Goal: Task Accomplishment & Management: Manage account settings

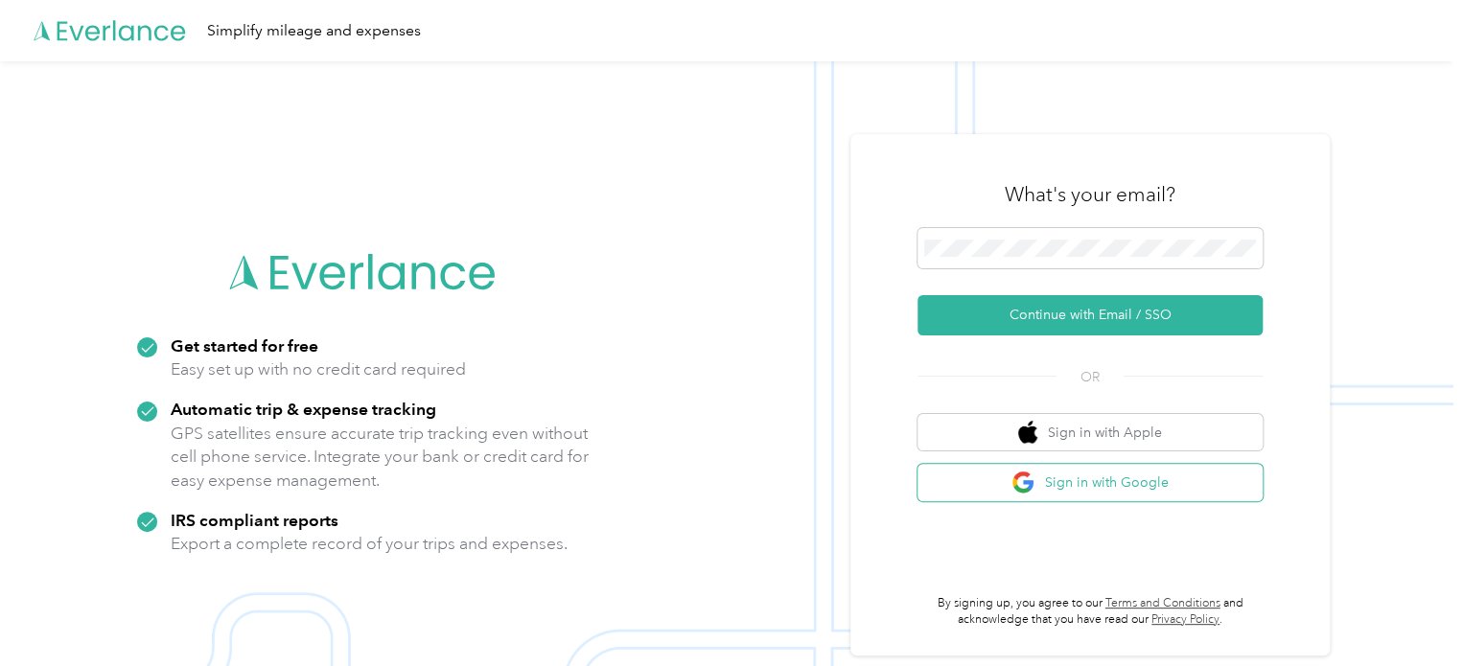
click at [1059, 478] on button "Sign in with Google" at bounding box center [1090, 482] width 345 height 37
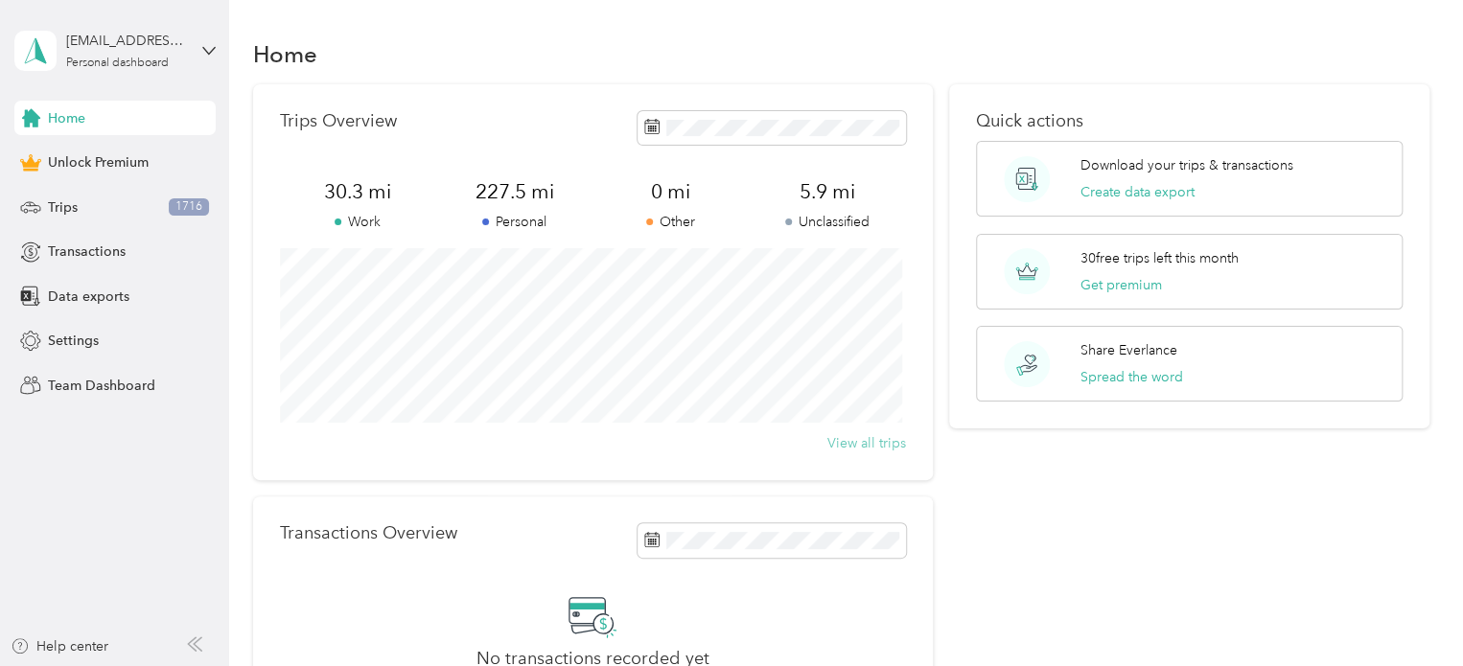
click at [839, 440] on button "View all trips" at bounding box center [866, 443] width 79 height 20
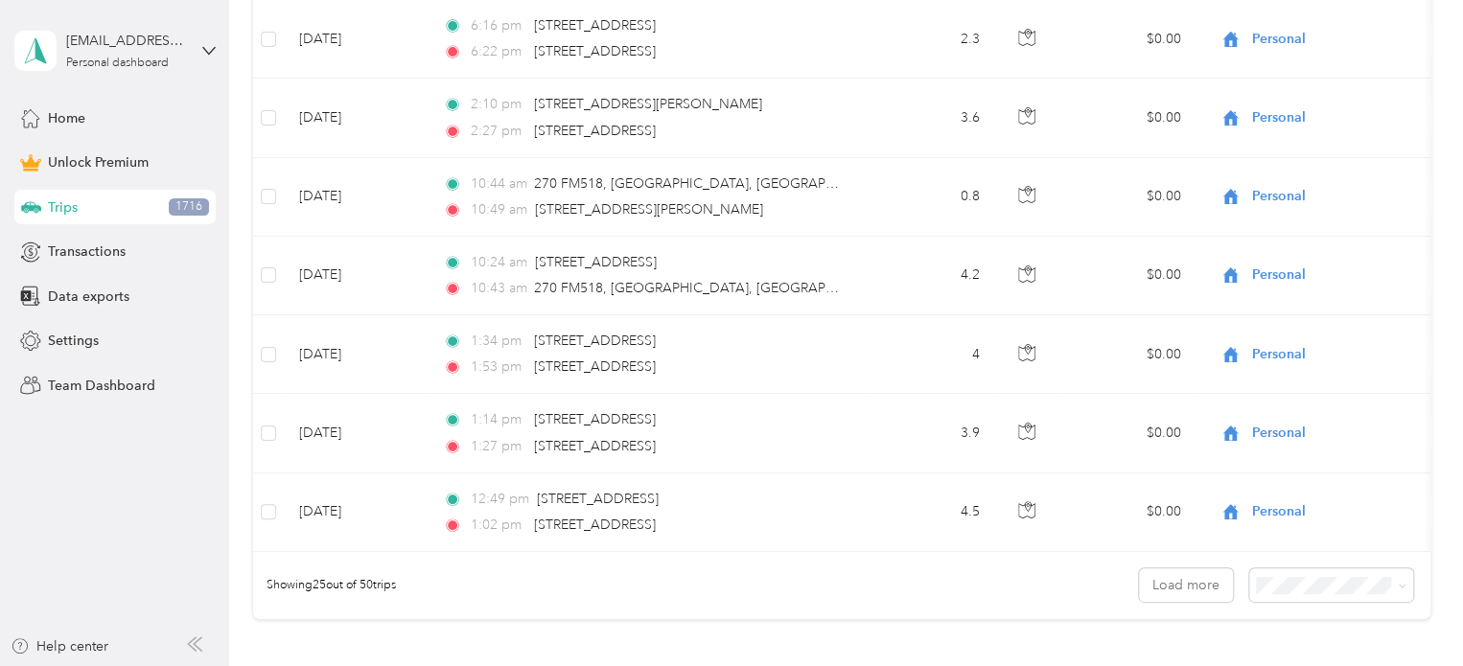
scroll to position [1940, 0]
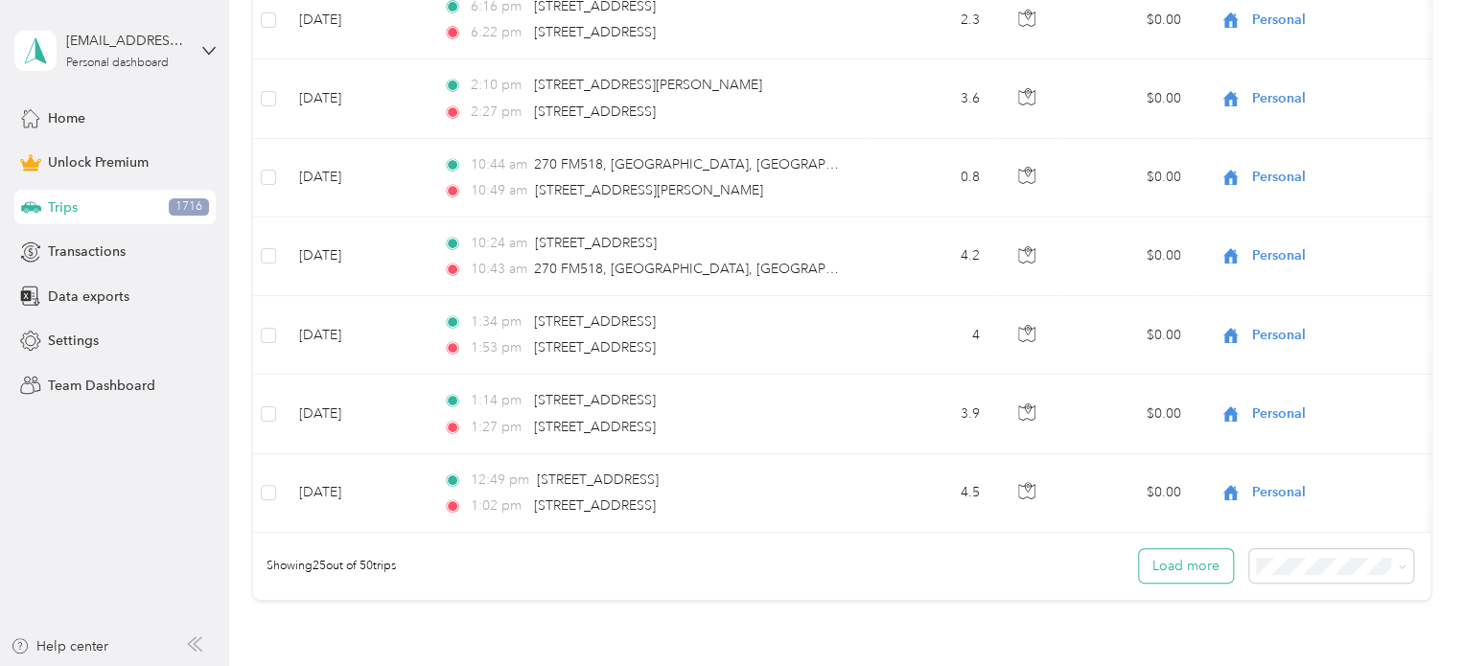
click at [1174, 579] on button "Load more" at bounding box center [1186, 566] width 94 height 34
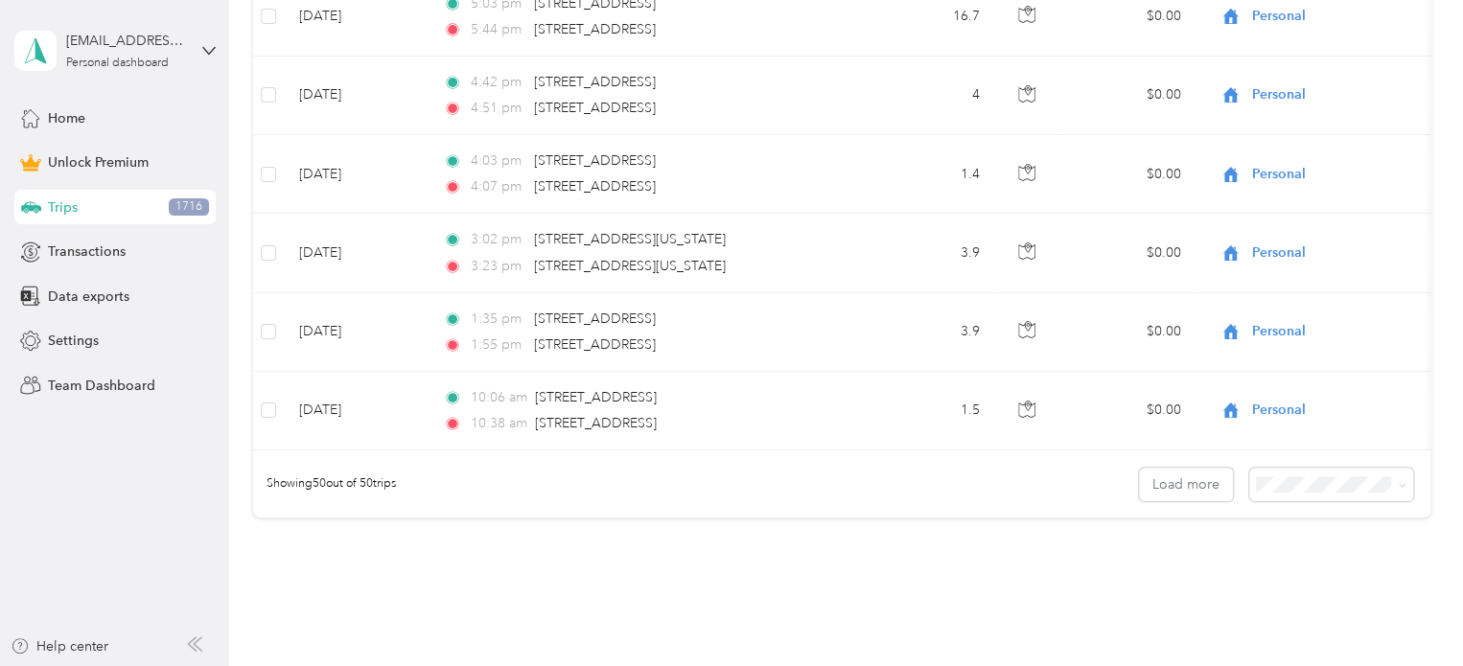
scroll to position [4114, 0]
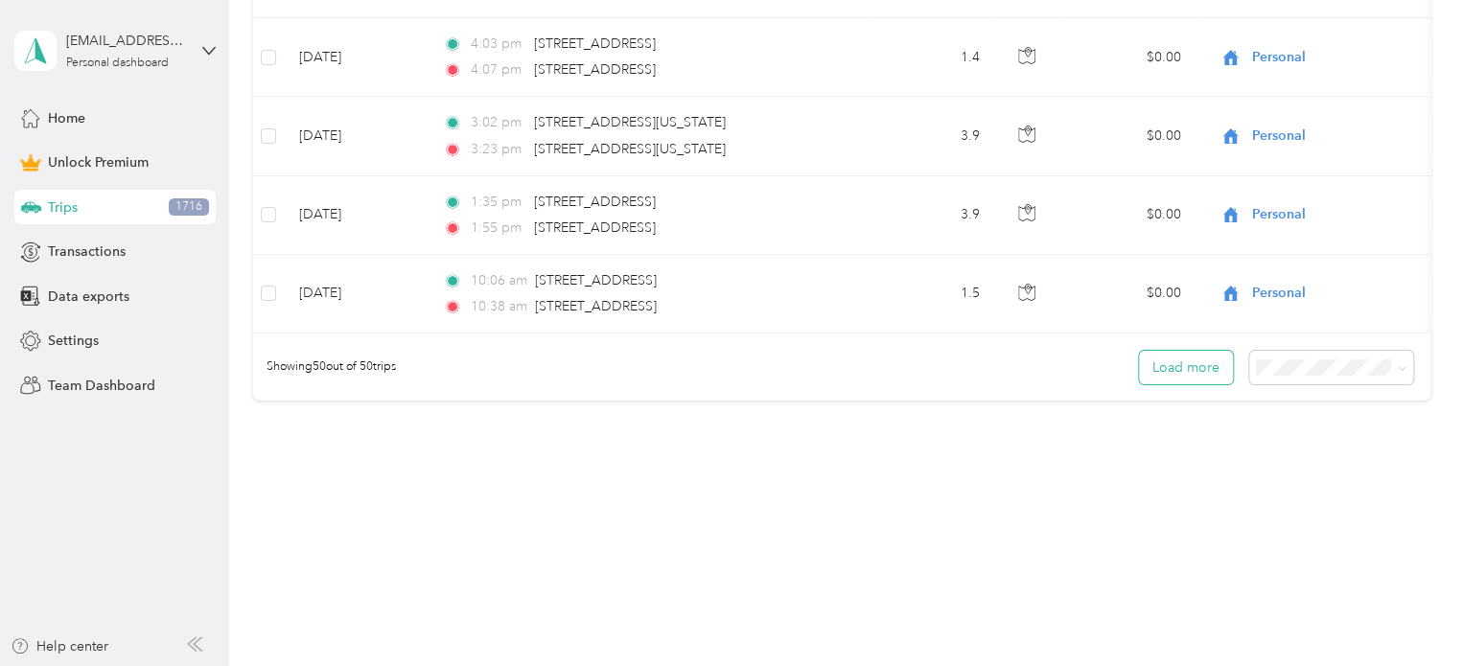
click at [1184, 373] on button "Load more" at bounding box center [1186, 368] width 94 height 34
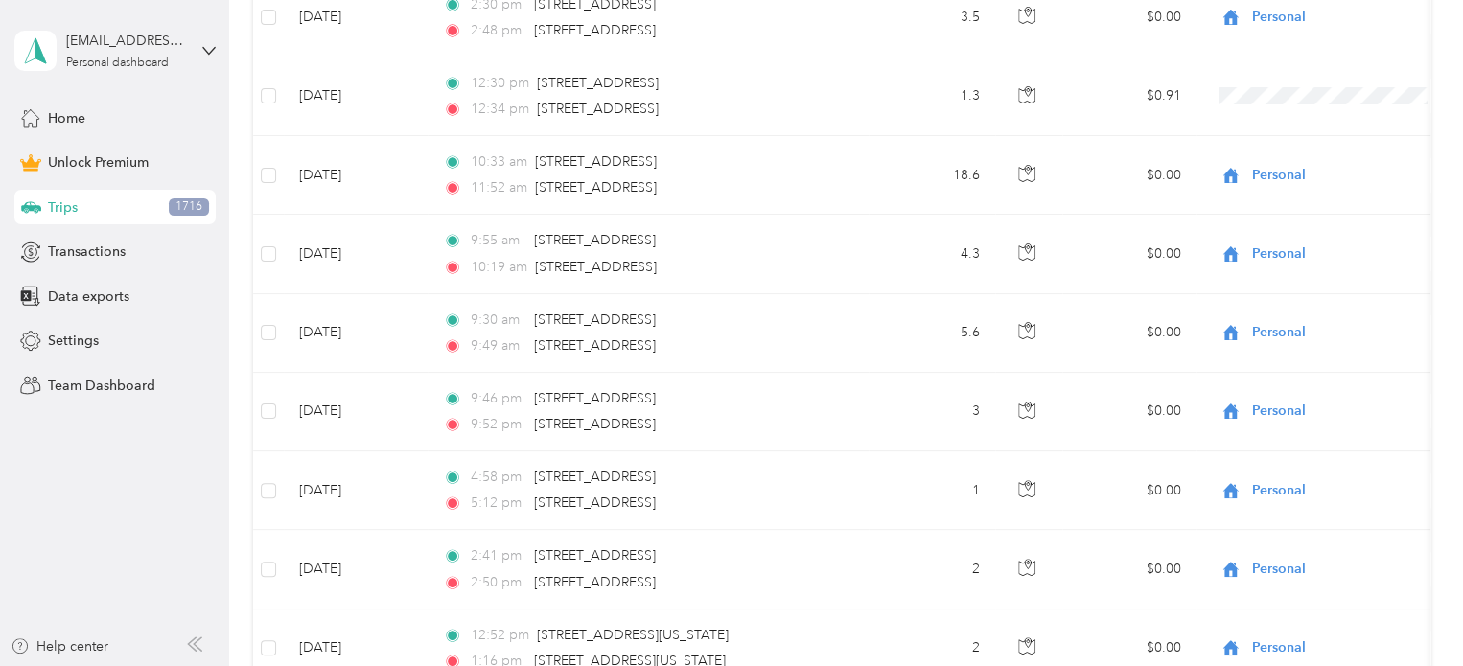
scroll to position [0, 0]
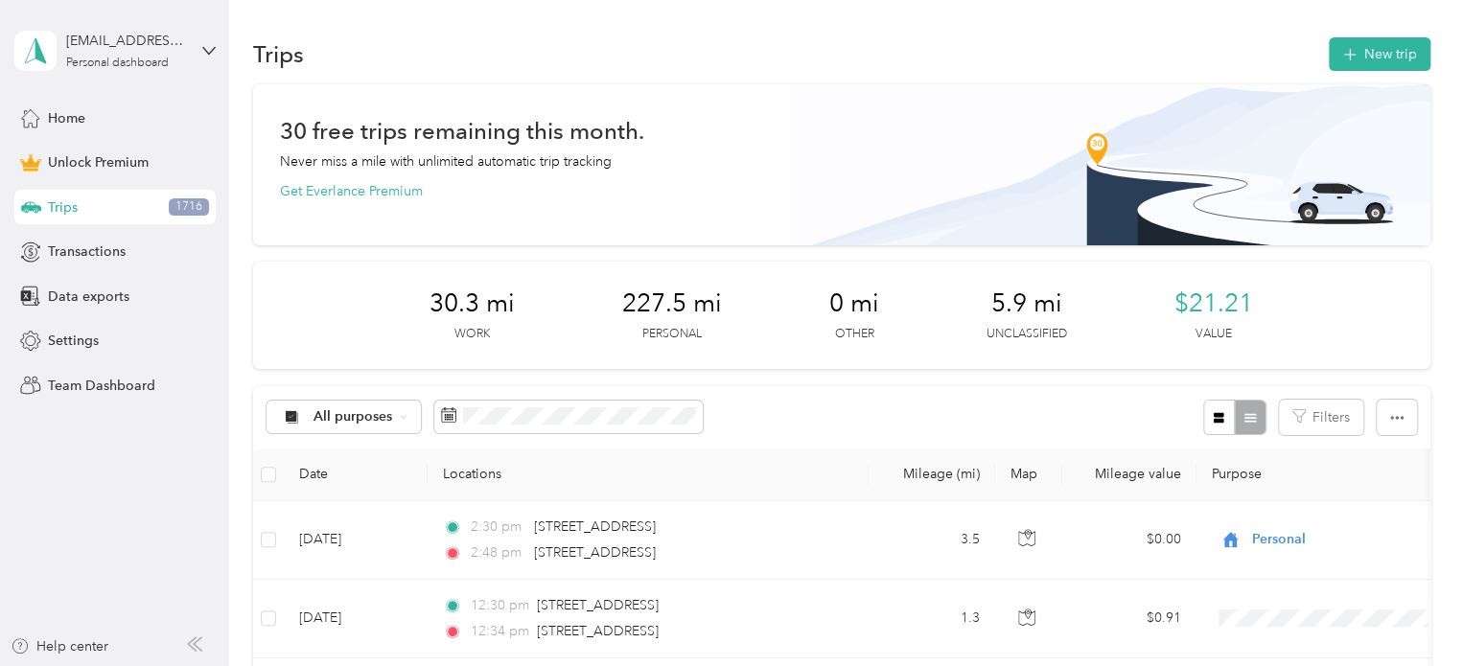
click at [133, 204] on div "Trips 1716" at bounding box center [114, 207] width 201 height 35
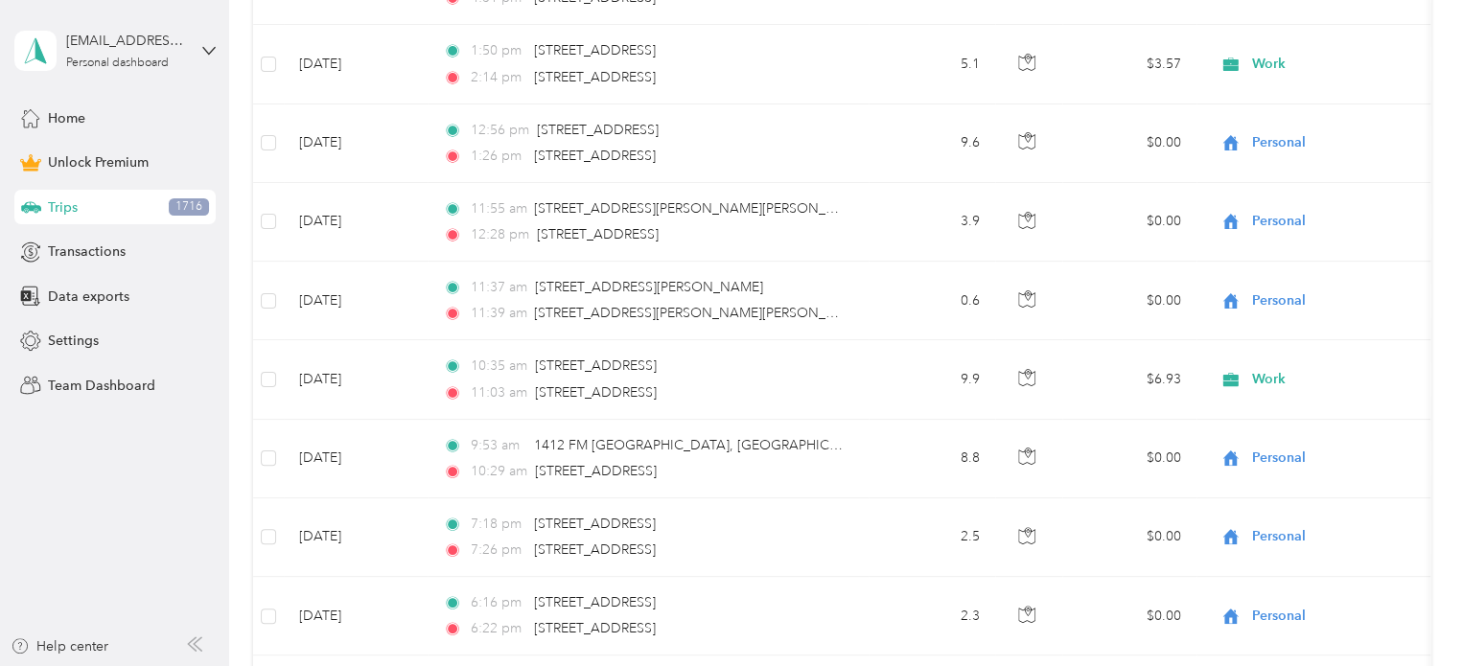
scroll to position [4011, 0]
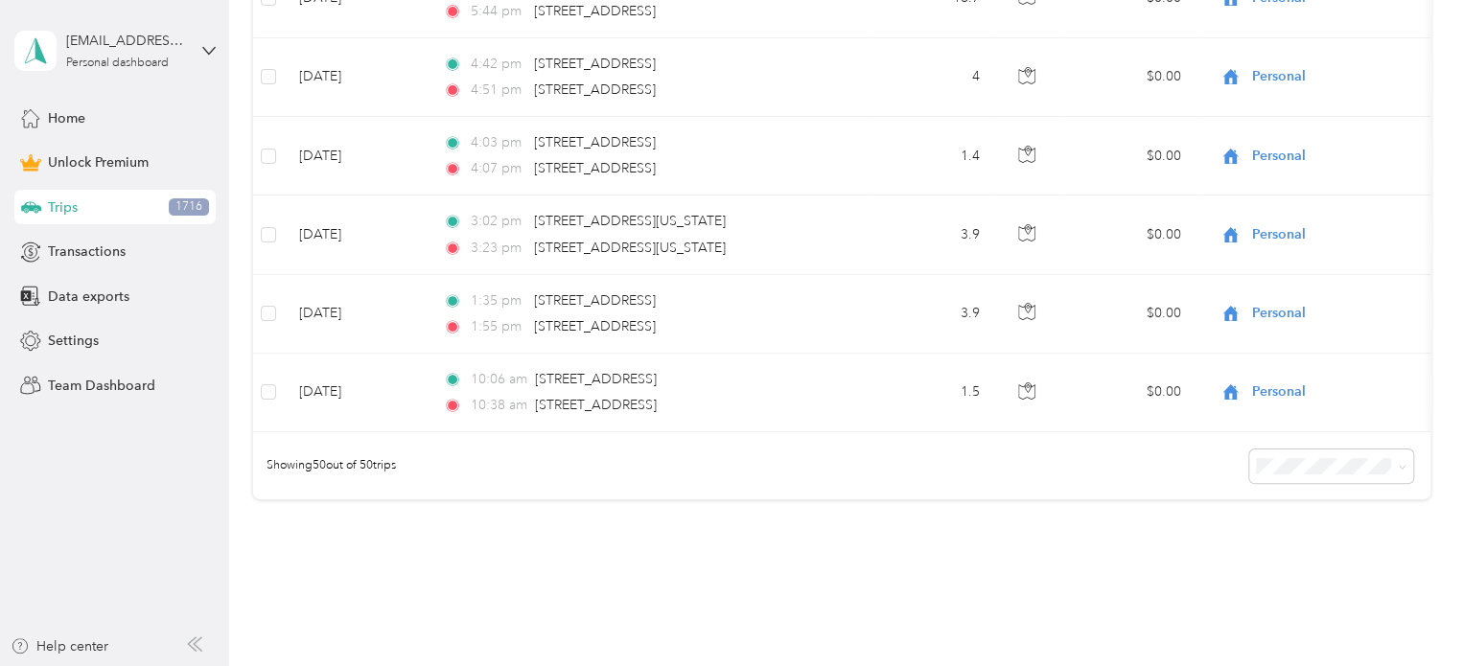
click at [1300, 577] on li "100 per load" at bounding box center [1326, 567] width 164 height 34
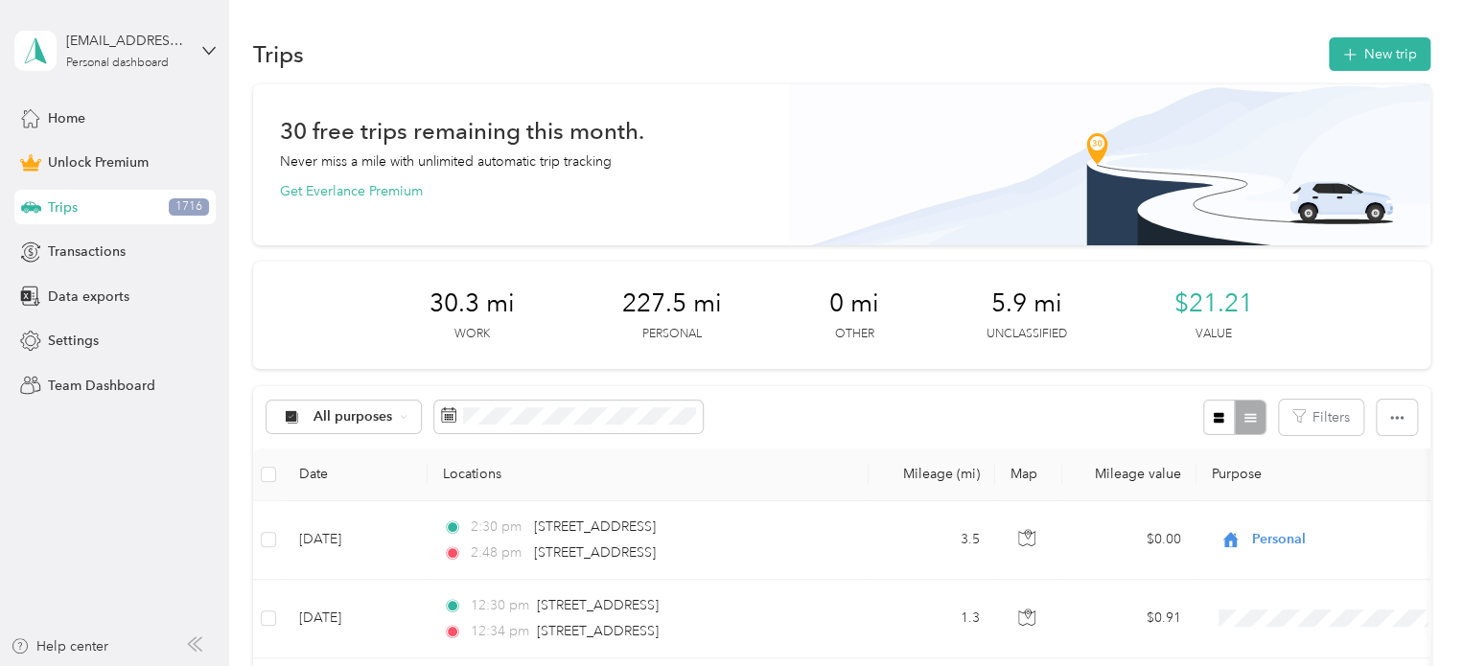
click at [1239, 413] on div at bounding box center [1234, 417] width 62 height 35
click at [1245, 413] on div at bounding box center [1234, 417] width 62 height 35
click at [1390, 414] on icon "button" at bounding box center [1396, 417] width 13 height 13
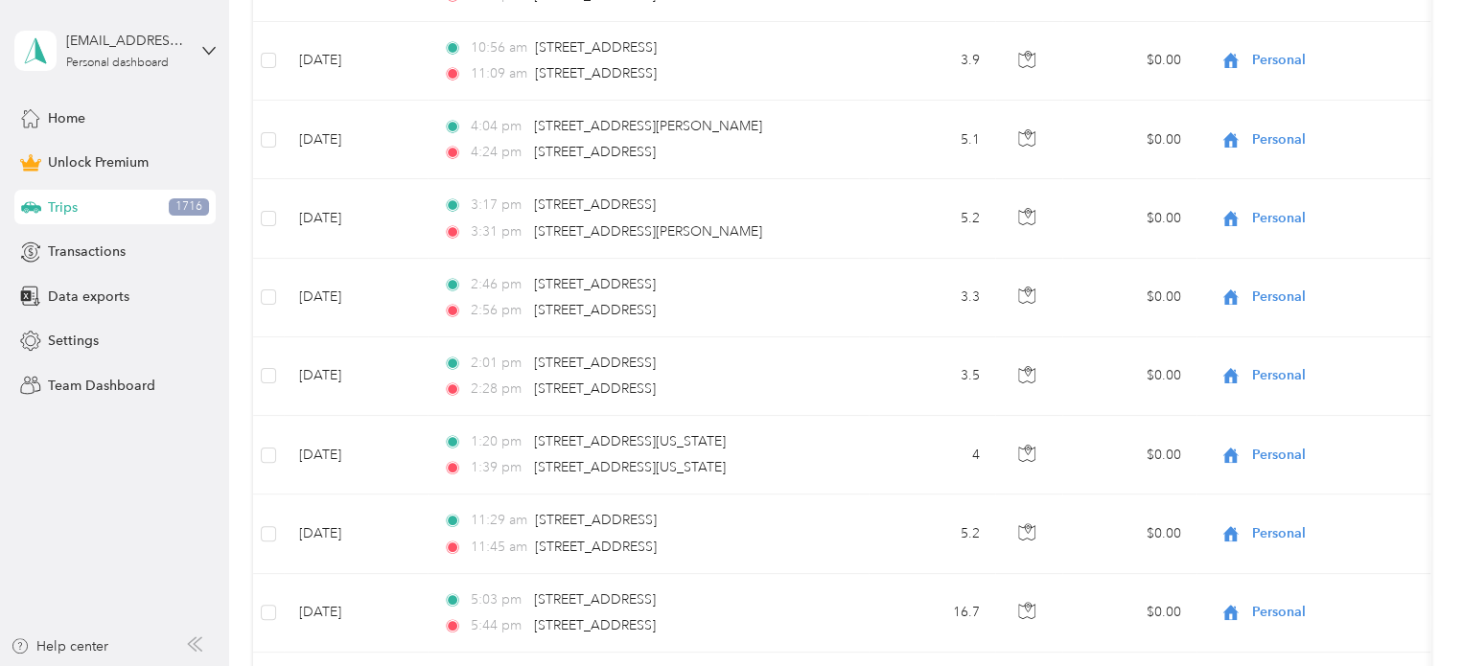
scroll to position [4114, 0]
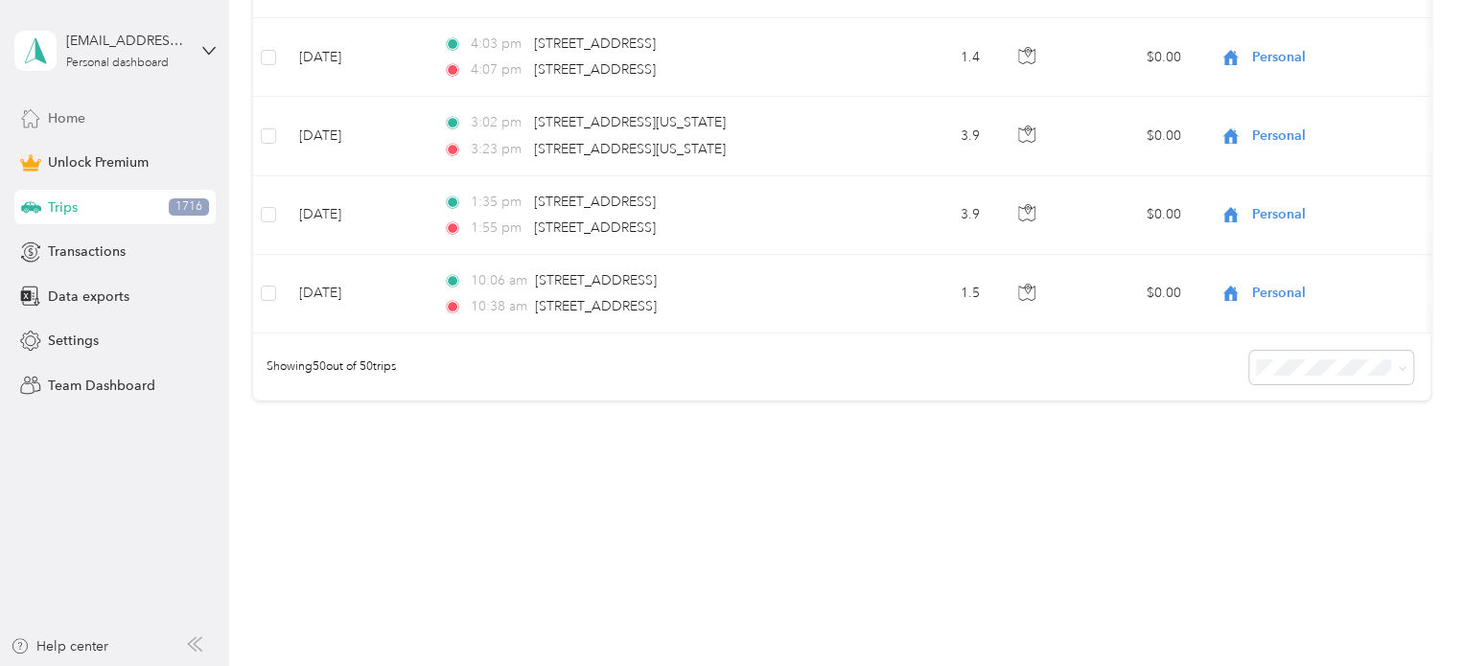
click at [70, 109] on span "Home" at bounding box center [66, 118] width 37 height 20
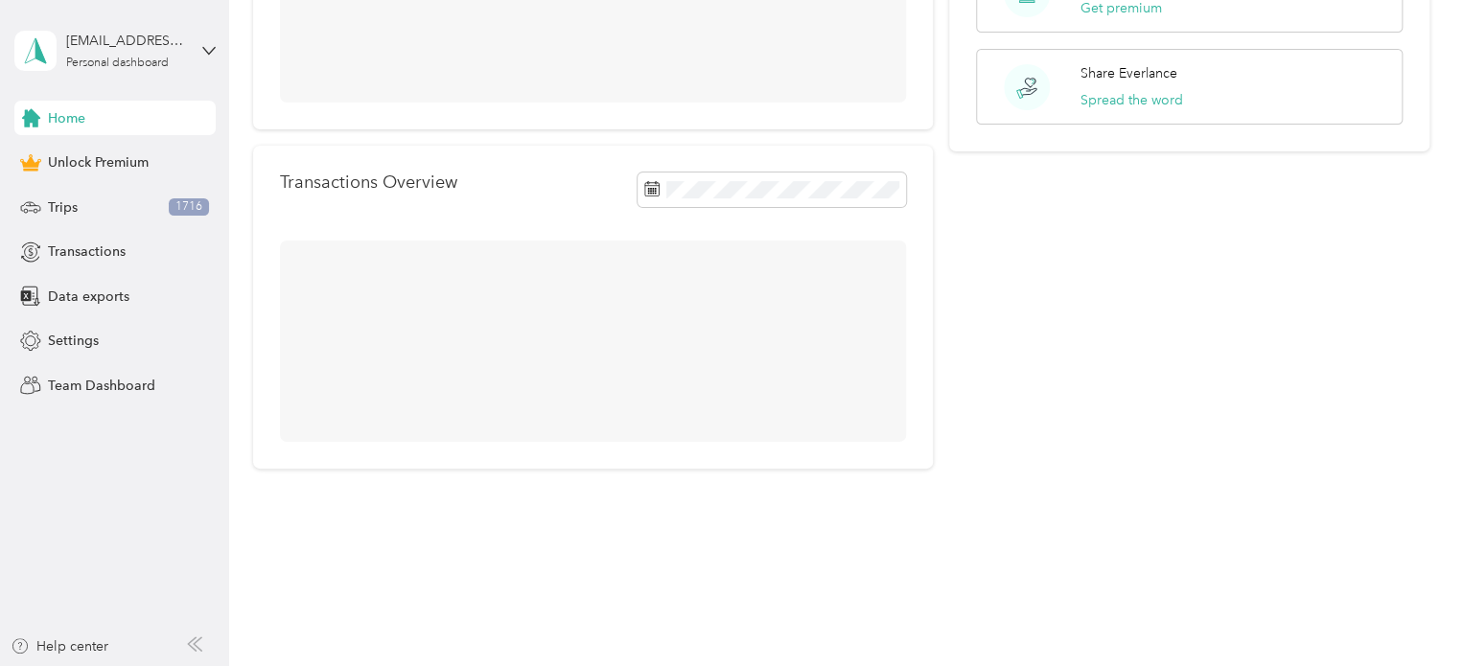
scroll to position [288, 0]
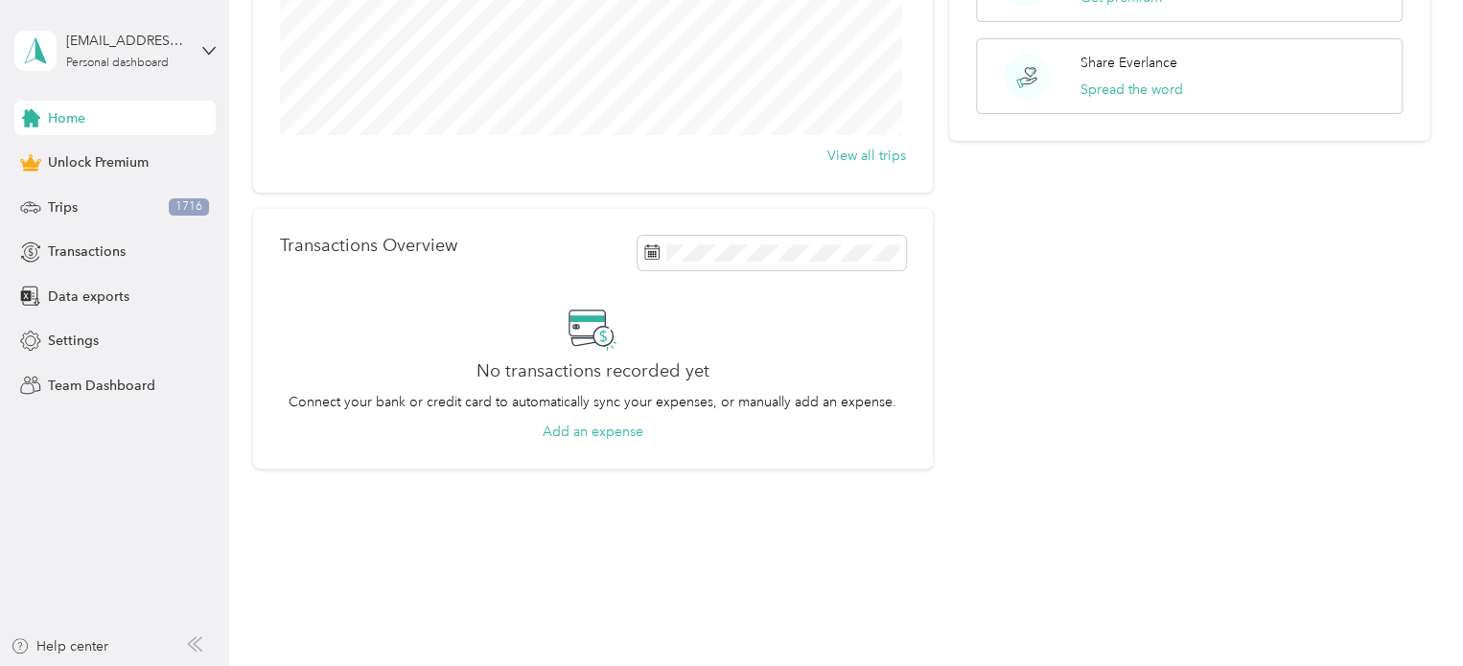
click at [209, 41] on div "[EMAIL_ADDRESS][DOMAIN_NAME] Personal dashboard" at bounding box center [114, 50] width 201 height 67
drag, startPoint x: 203, startPoint y: 326, endPoint x: 192, endPoint y: 281, distance: 46.5
click at [203, 322] on div "Home Unlock Premium Trips 1716 Transactions Data exports Settings Team Dashboard" at bounding box center [114, 252] width 201 height 302
click at [184, 204] on span "1716" at bounding box center [189, 206] width 40 height 17
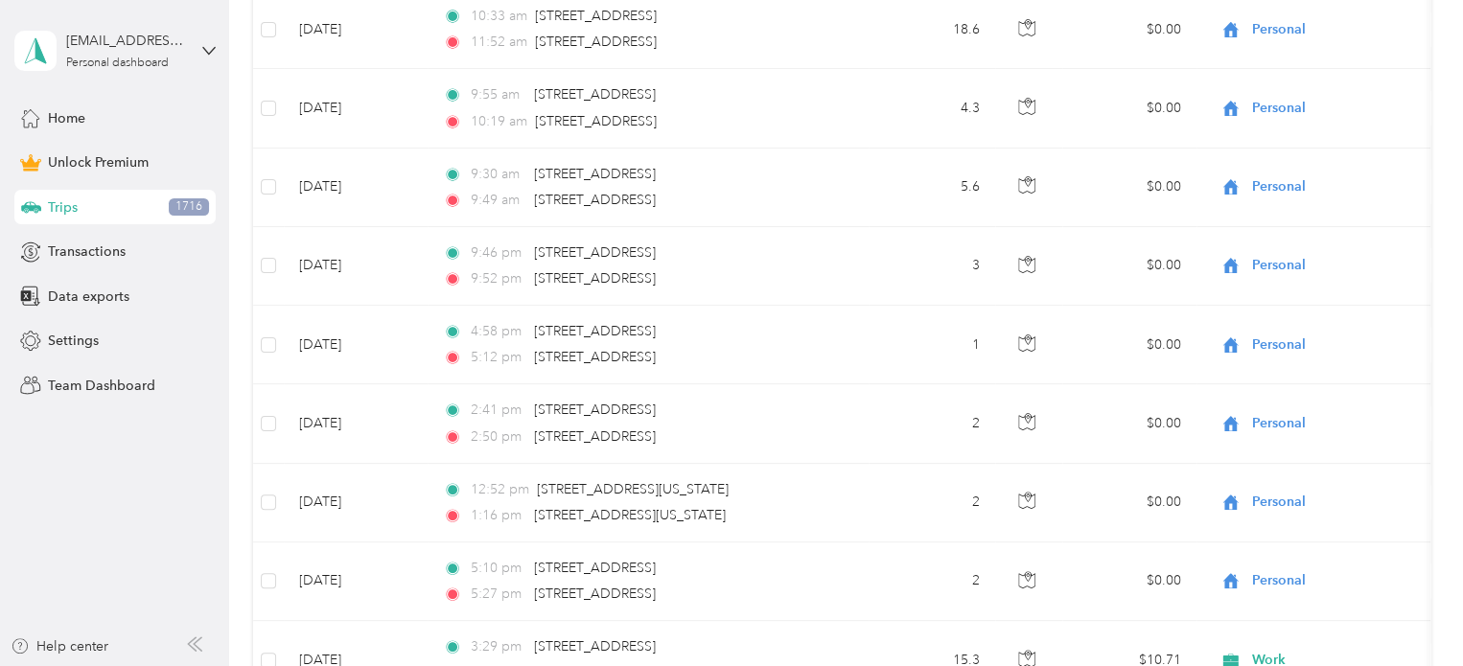
scroll to position [4114, 0]
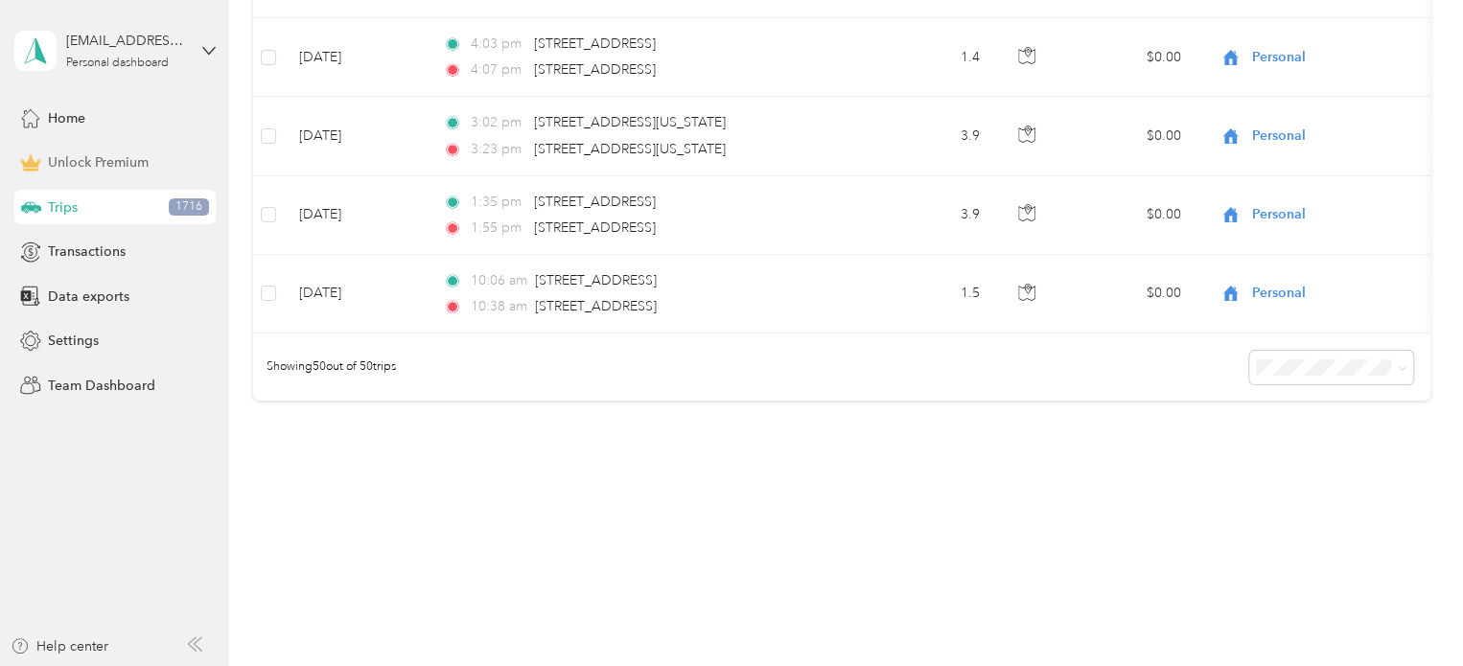
click at [67, 157] on span "Unlock Premium" at bounding box center [98, 162] width 101 height 20
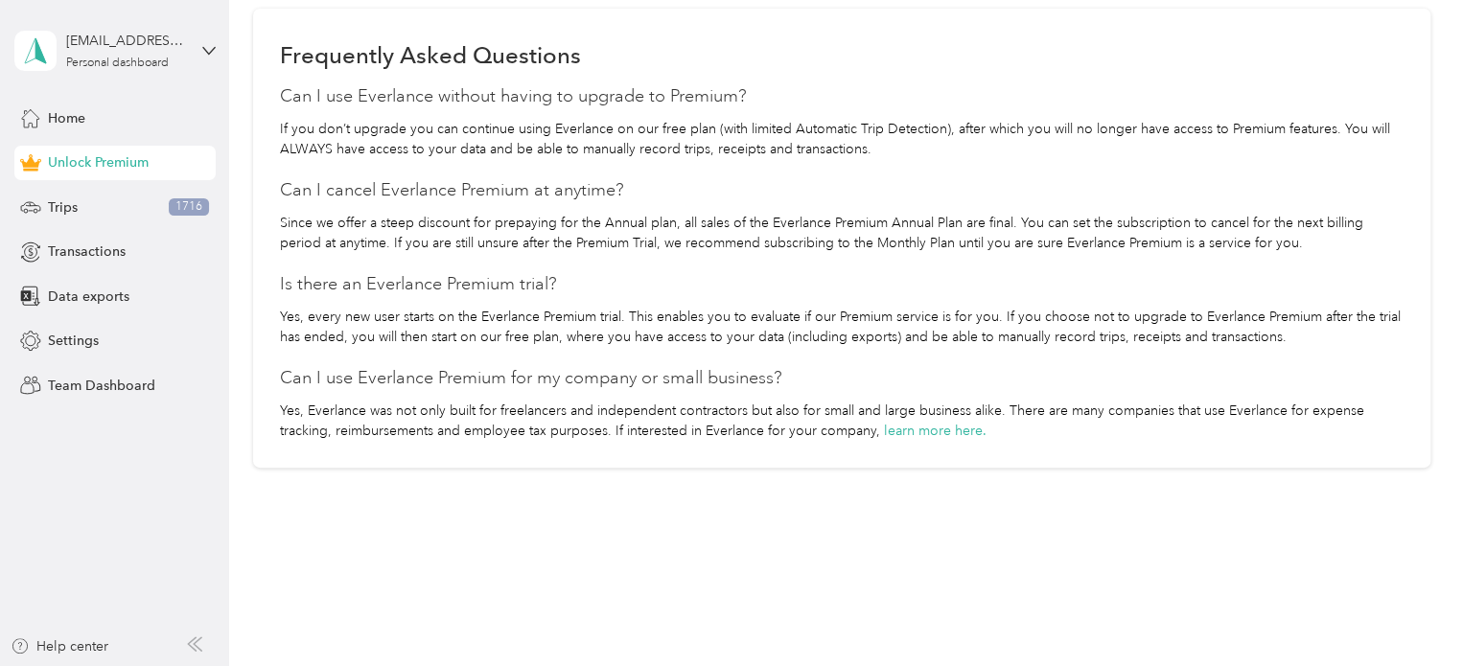
scroll to position [1510, 0]
click at [62, 335] on span "Settings" at bounding box center [73, 341] width 51 height 20
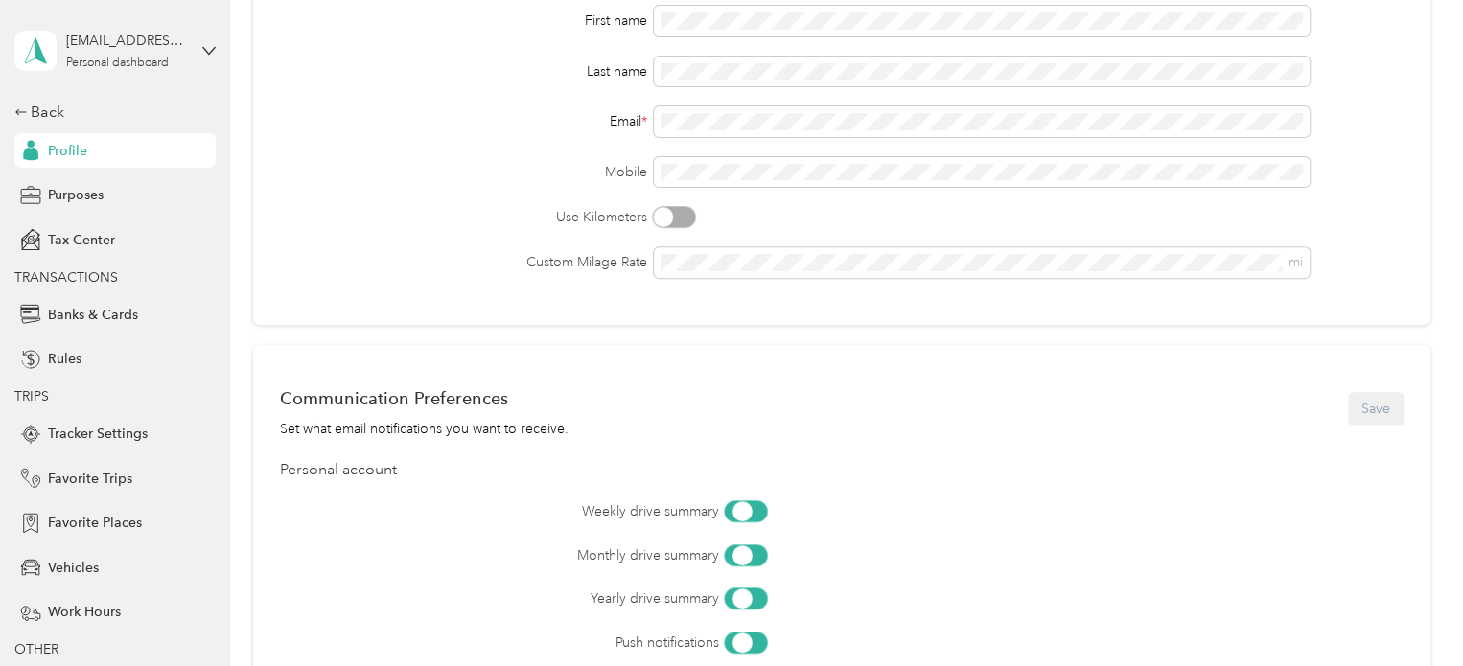
scroll to position [718, 0]
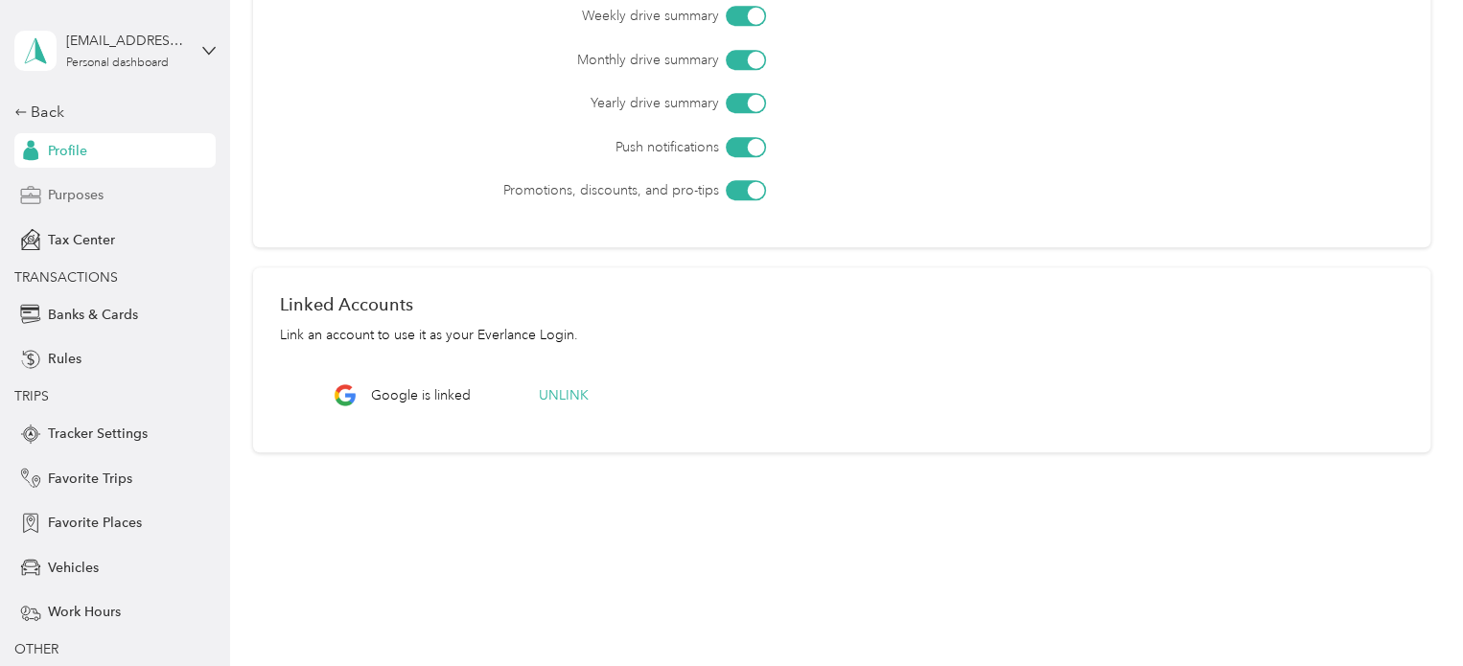
click at [57, 188] on span "Purposes" at bounding box center [76, 195] width 56 height 20
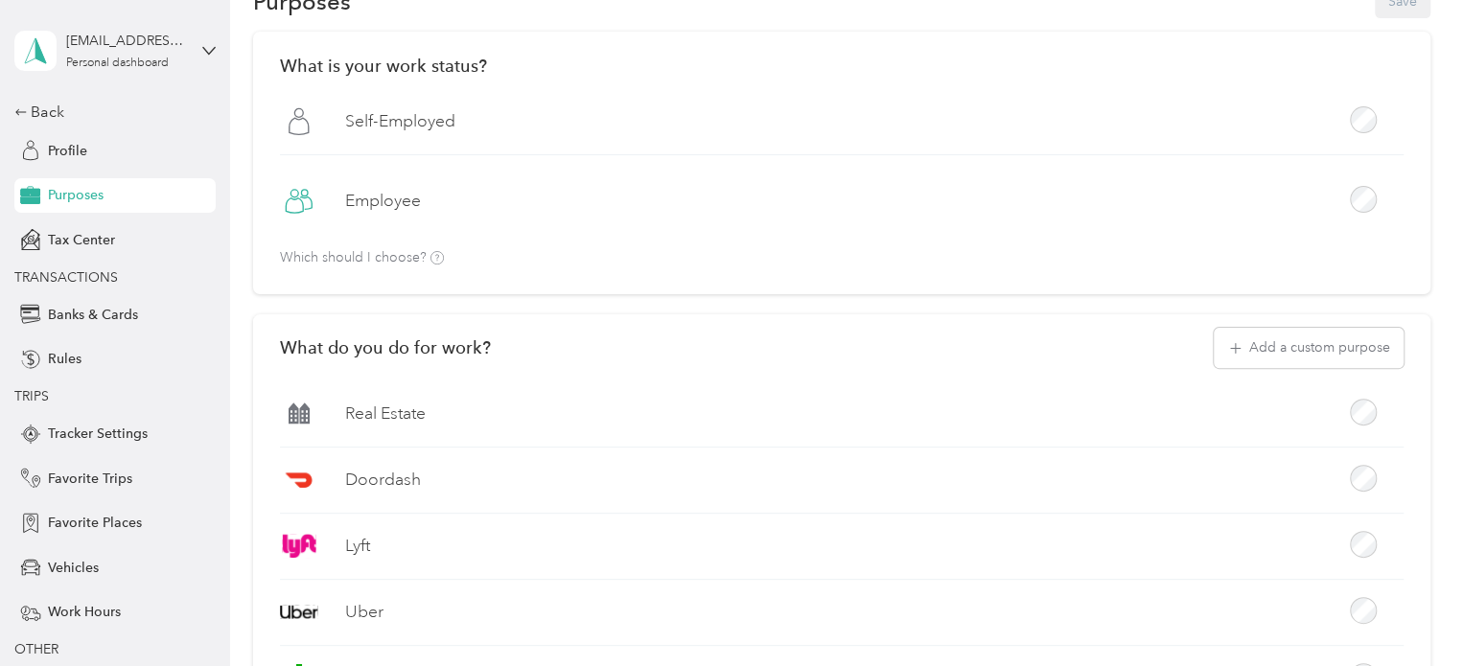
scroll to position [1828, 0]
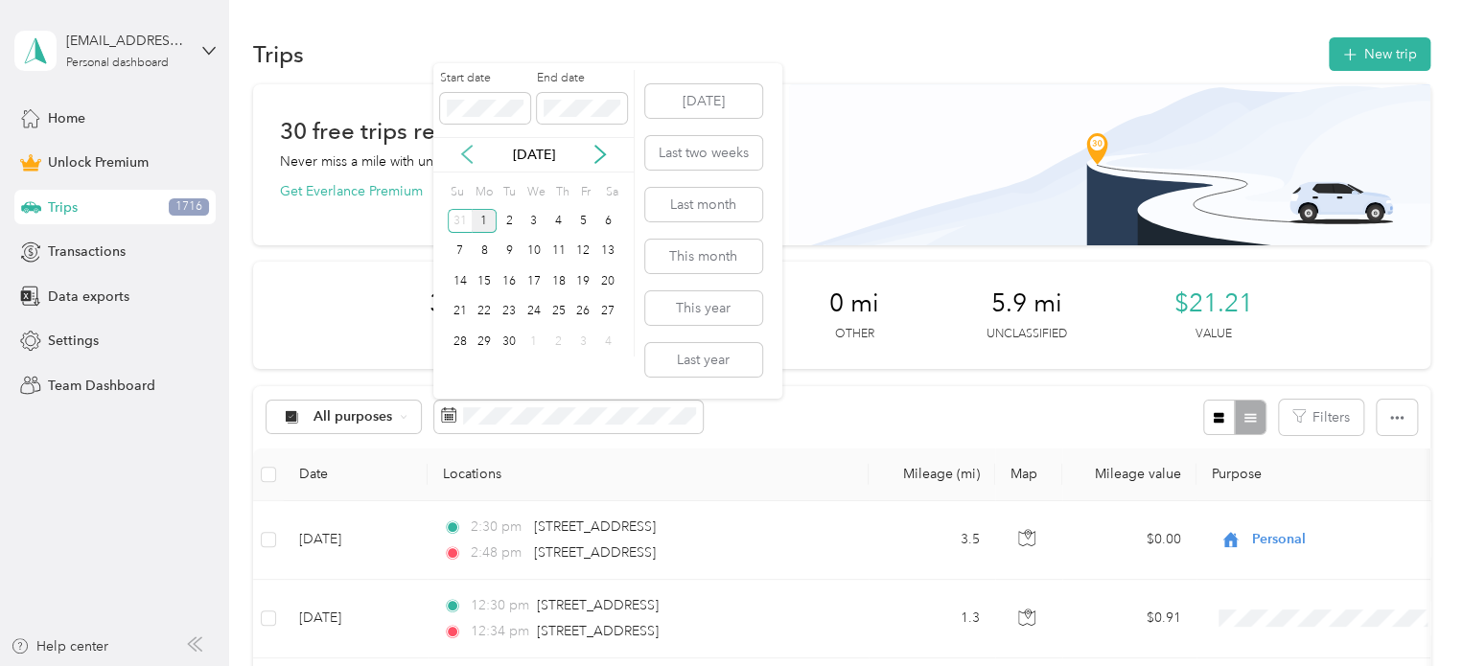
click at [468, 153] on icon at bounding box center [466, 154] width 19 height 19
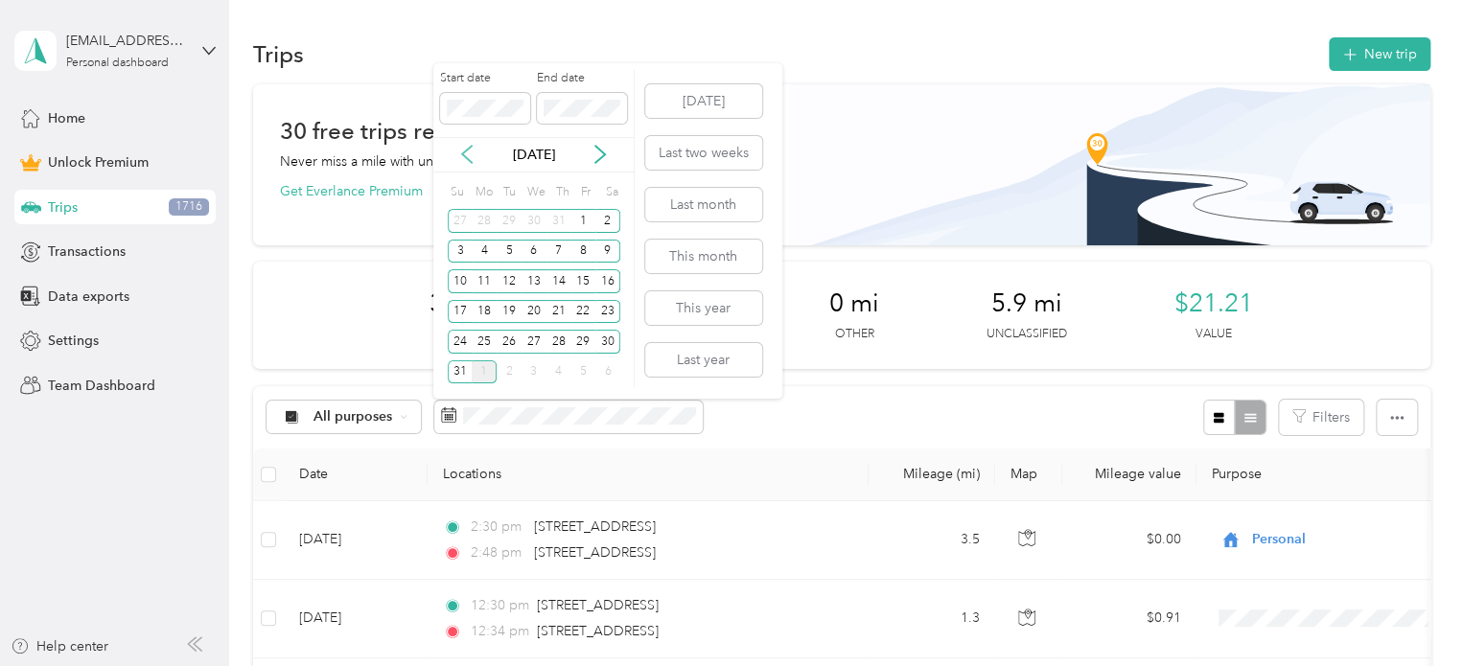
click at [468, 153] on icon at bounding box center [466, 154] width 19 height 19
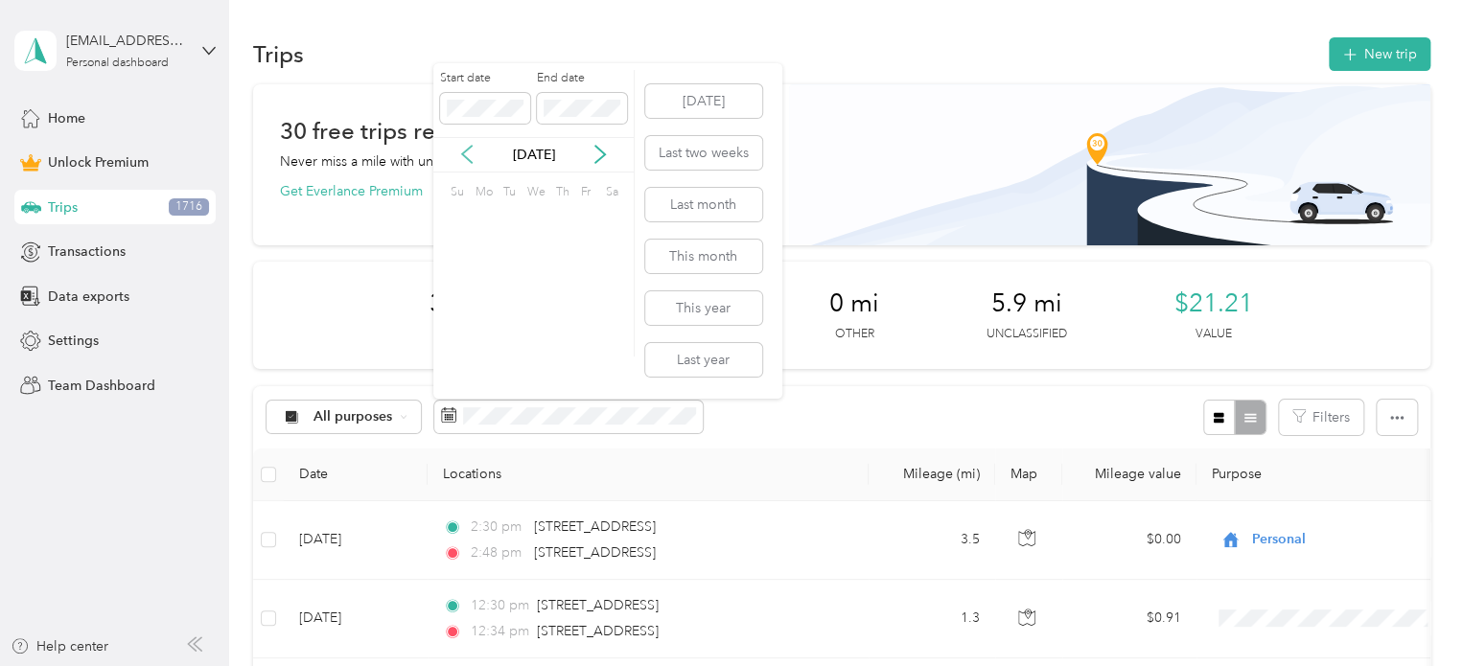
click at [468, 153] on icon at bounding box center [466, 154] width 19 height 19
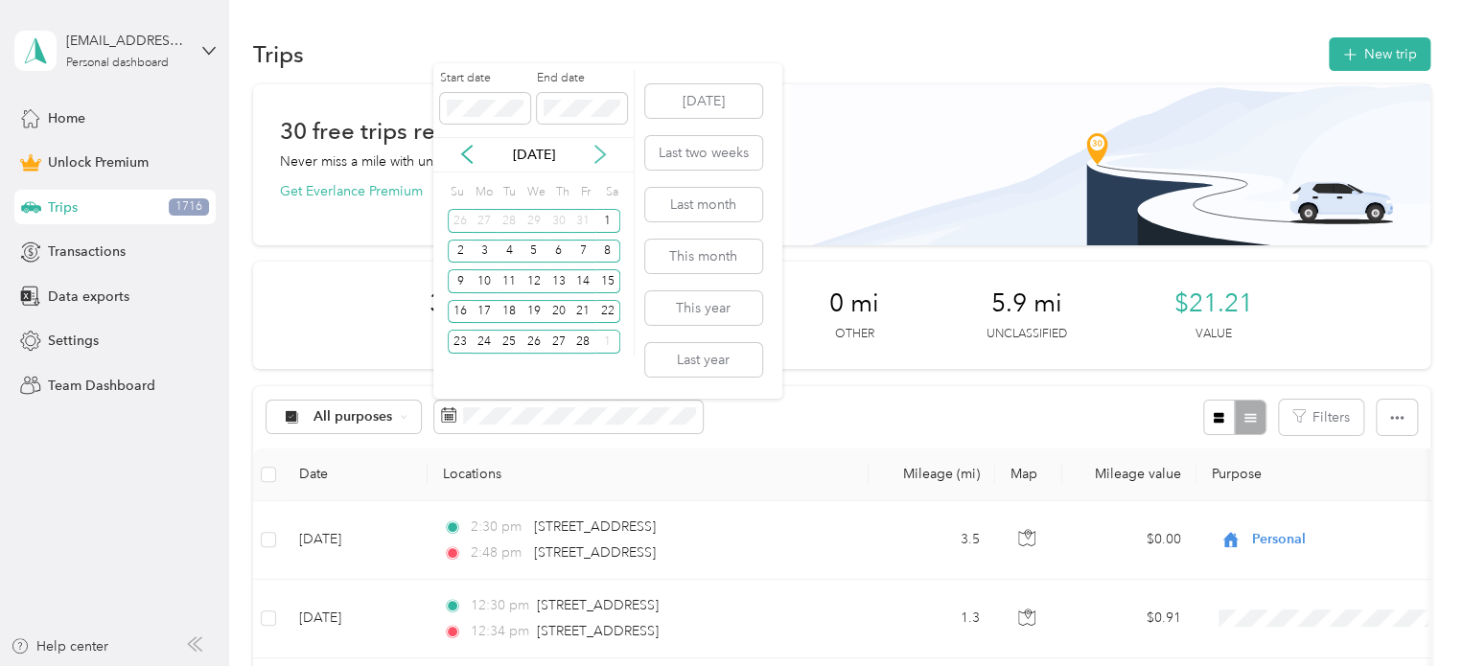
click at [596, 153] on icon at bounding box center [600, 154] width 19 height 19
click at [609, 218] on div "1" at bounding box center [607, 221] width 25 height 24
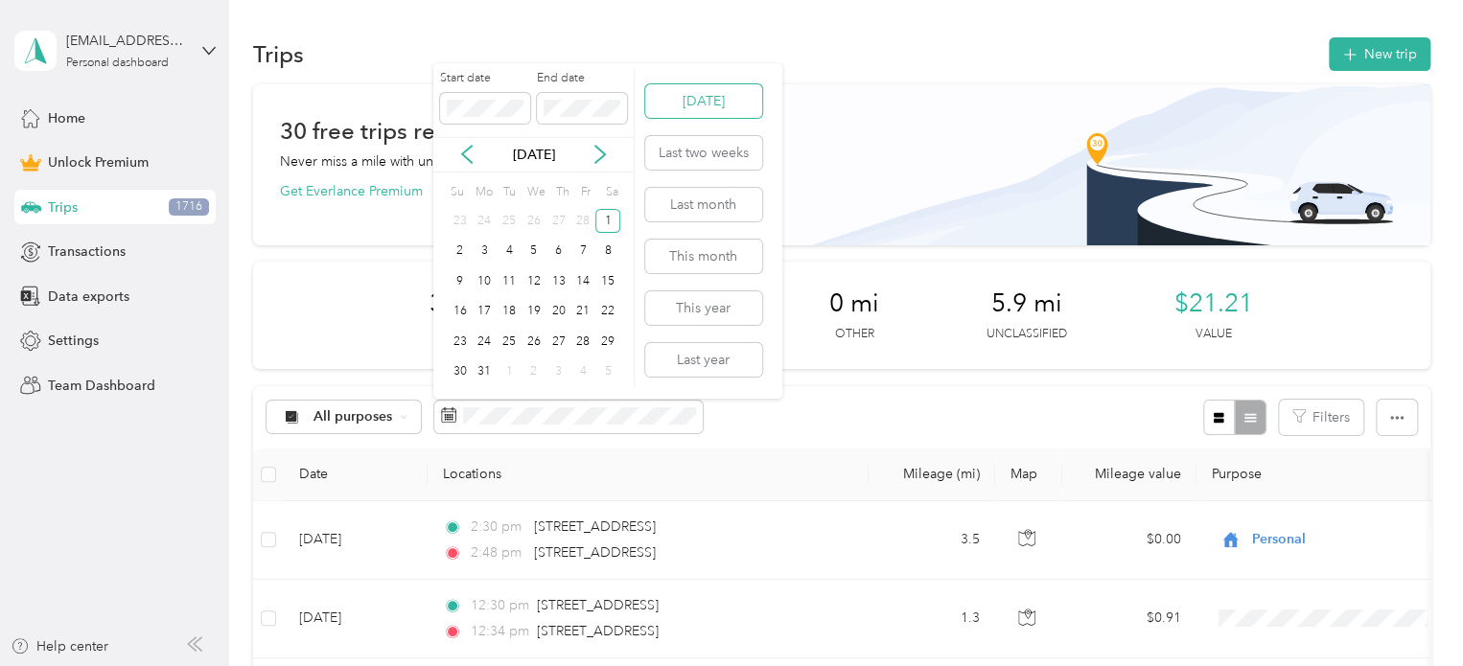
click at [682, 96] on button "Today" at bounding box center [703, 101] width 117 height 34
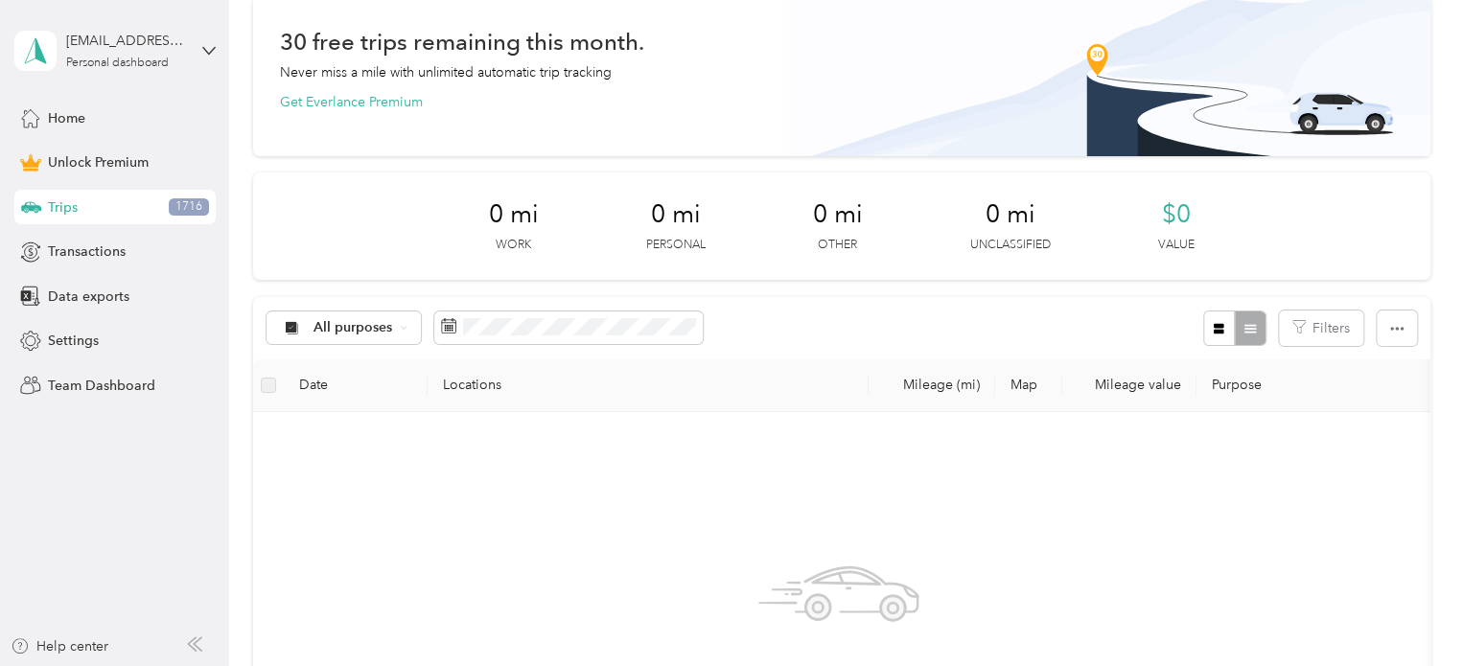
scroll to position [7, 0]
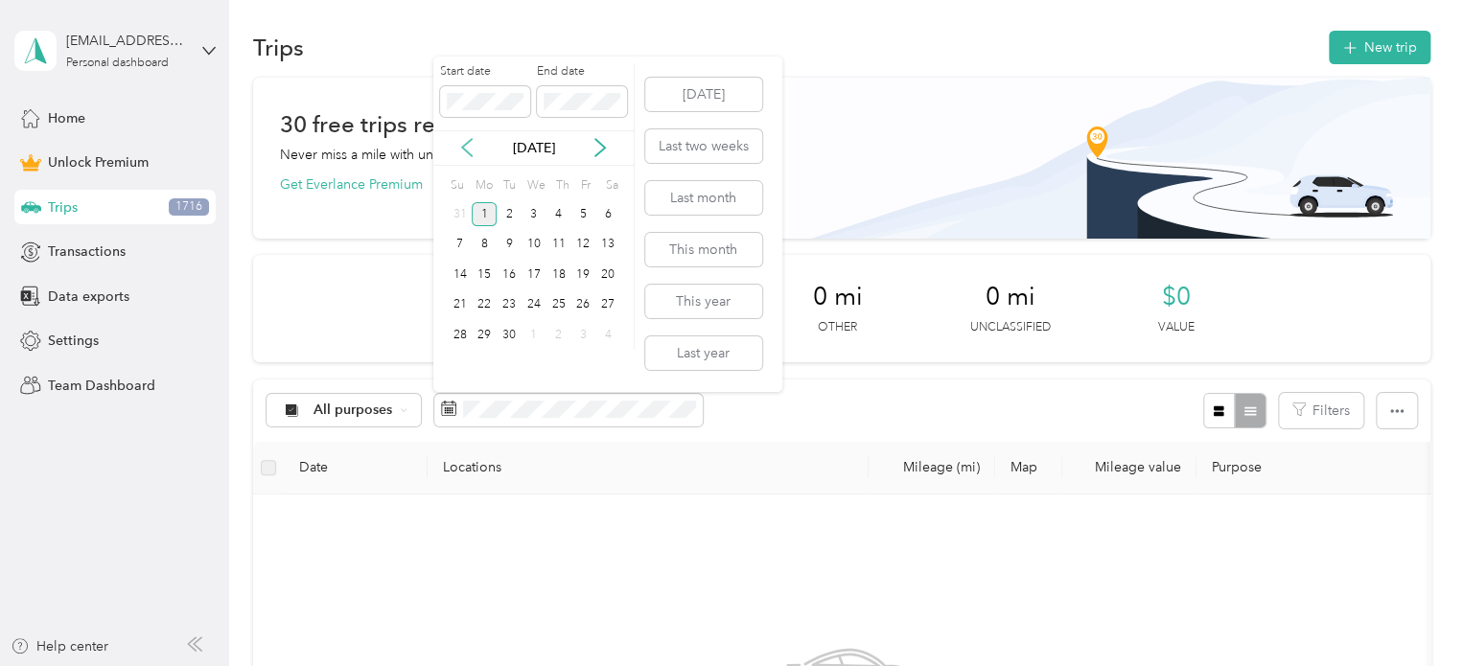
click at [466, 147] on icon at bounding box center [466, 147] width 19 height 19
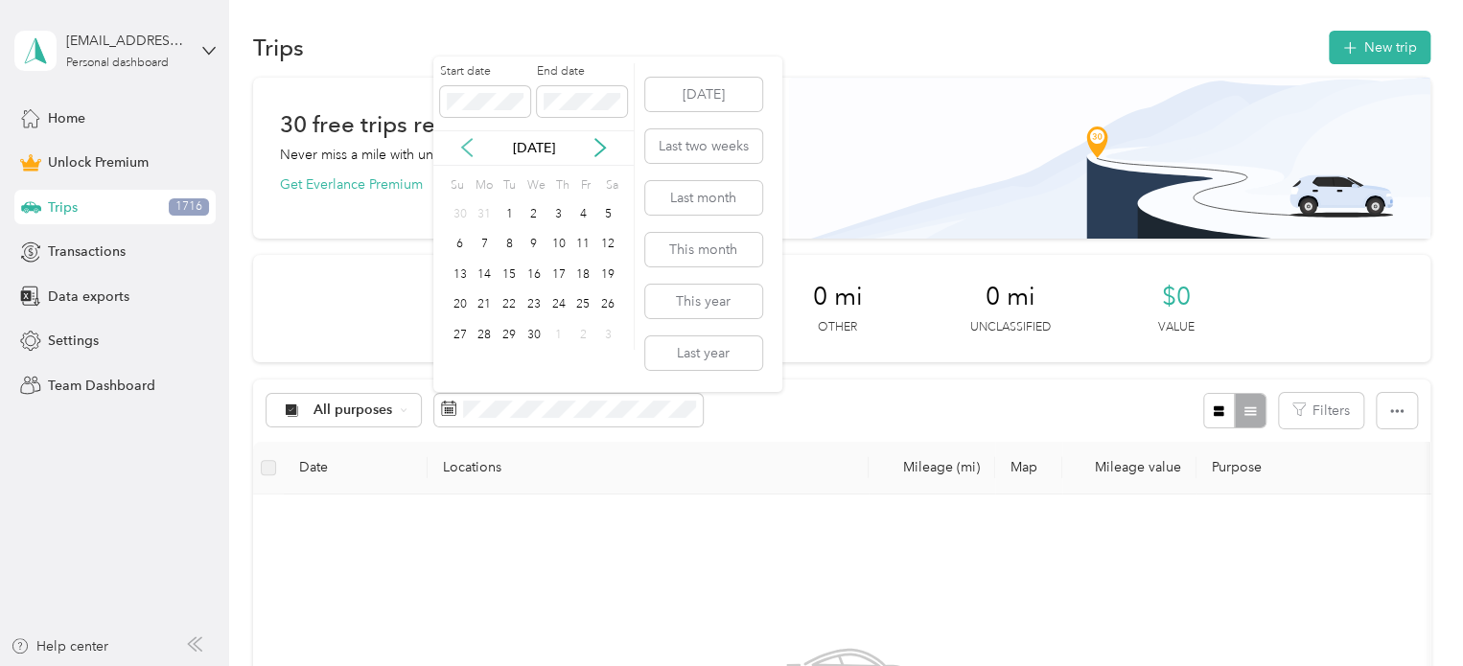
click at [466, 147] on icon at bounding box center [466, 147] width 19 height 19
click at [604, 206] on div "1" at bounding box center [607, 214] width 25 height 24
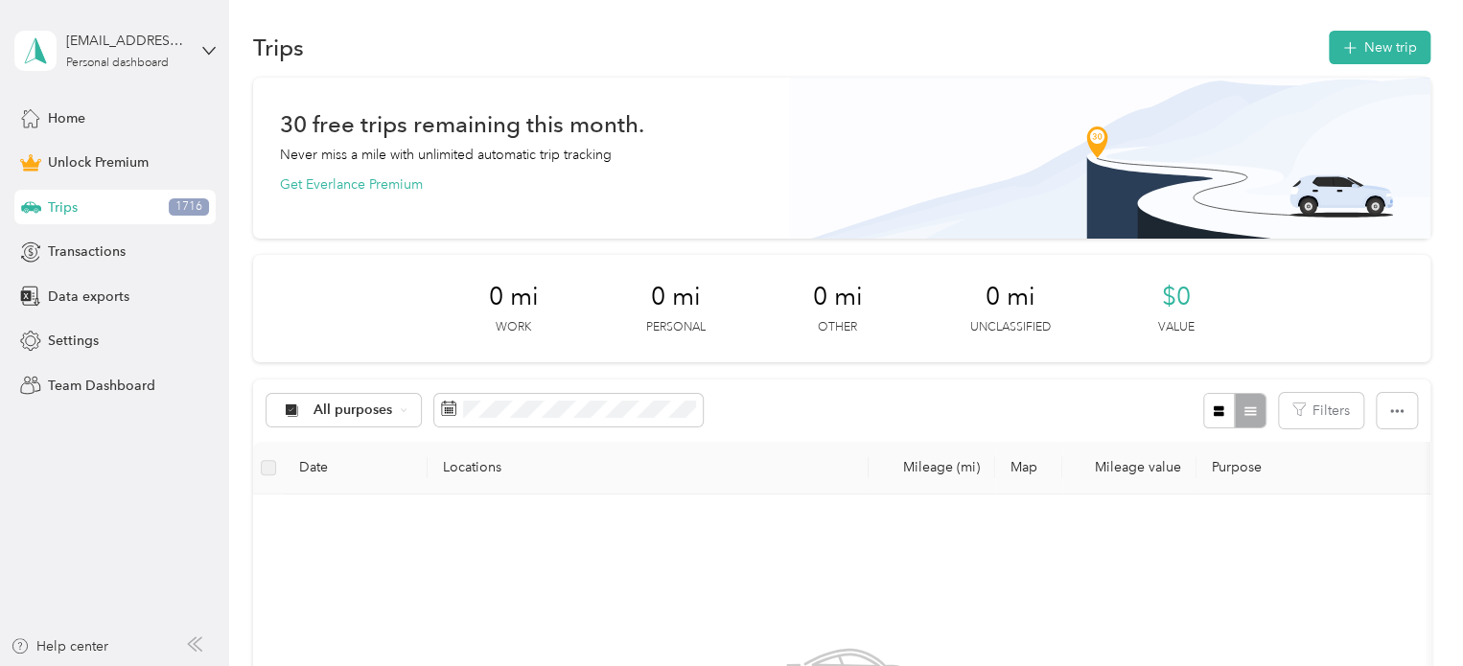
click at [756, 450] on th "Locations" at bounding box center [648, 468] width 441 height 53
